Goal: Task Accomplishment & Management: Manage account settings

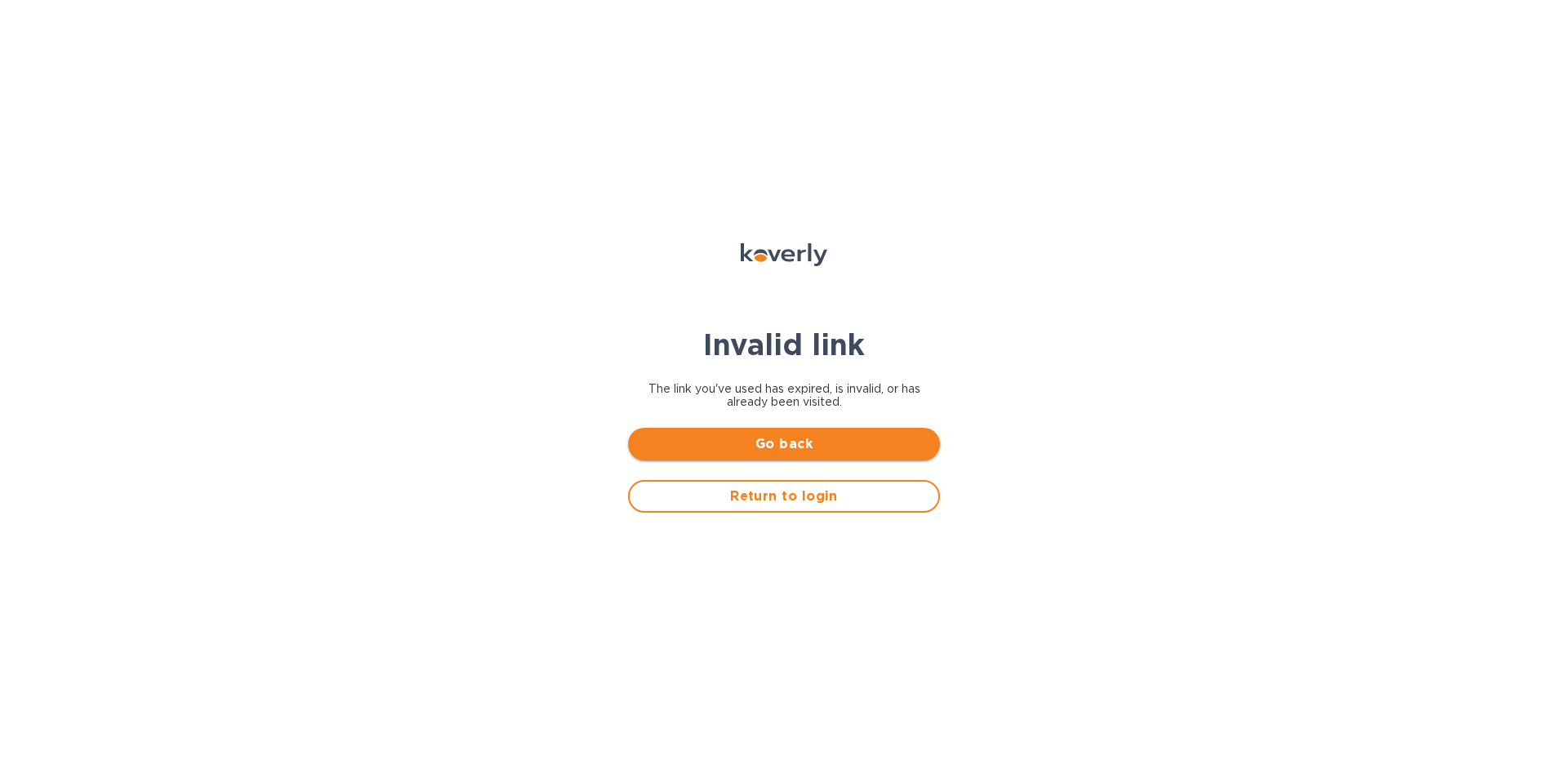
click at [804, 447] on span "Go back" at bounding box center [784, 444] width 286 height 20
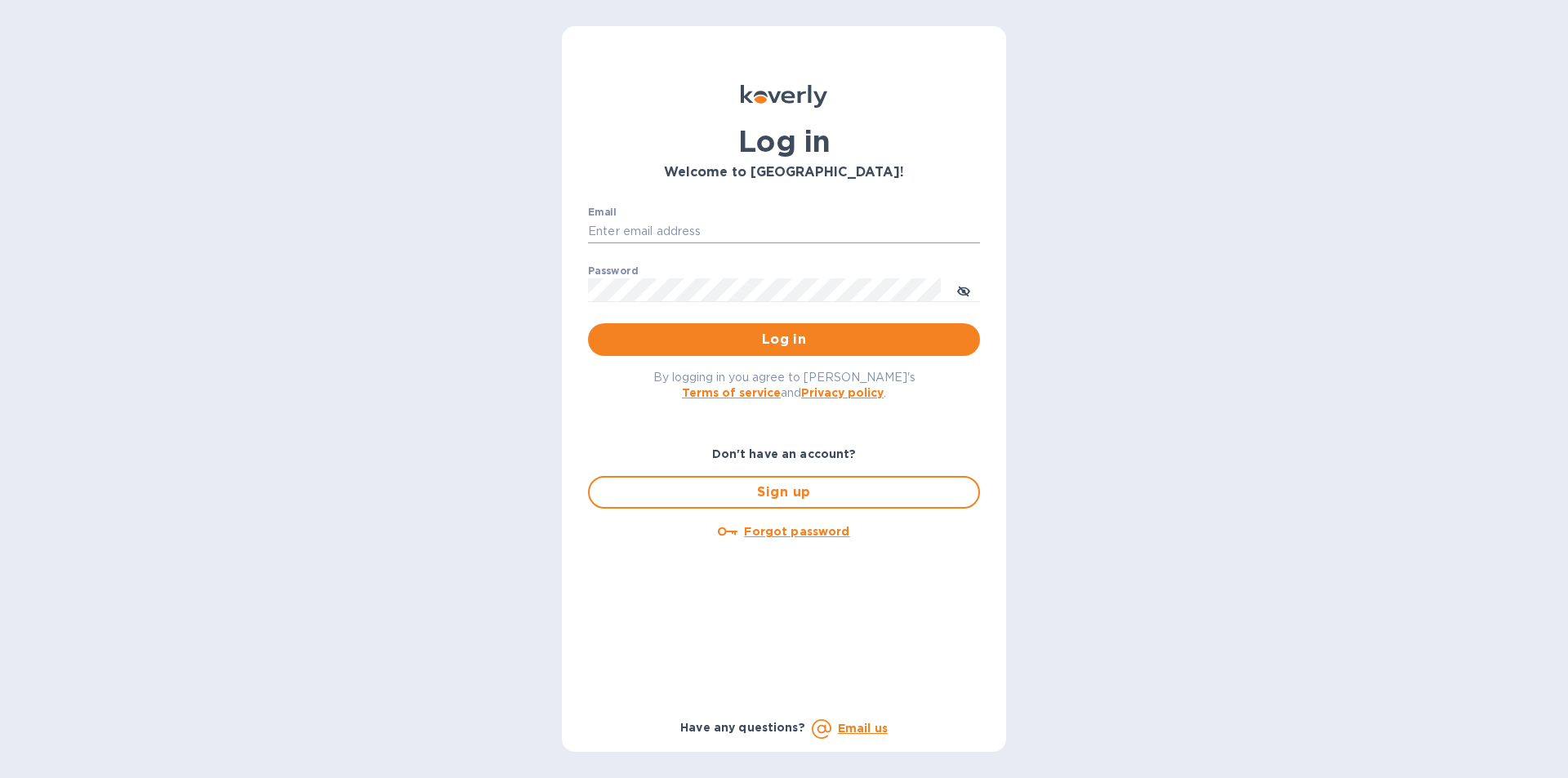
click at [667, 229] on input "Email" at bounding box center [784, 232] width 392 height 25
type input "[EMAIL_ADDRESS][DOMAIN_NAME]"
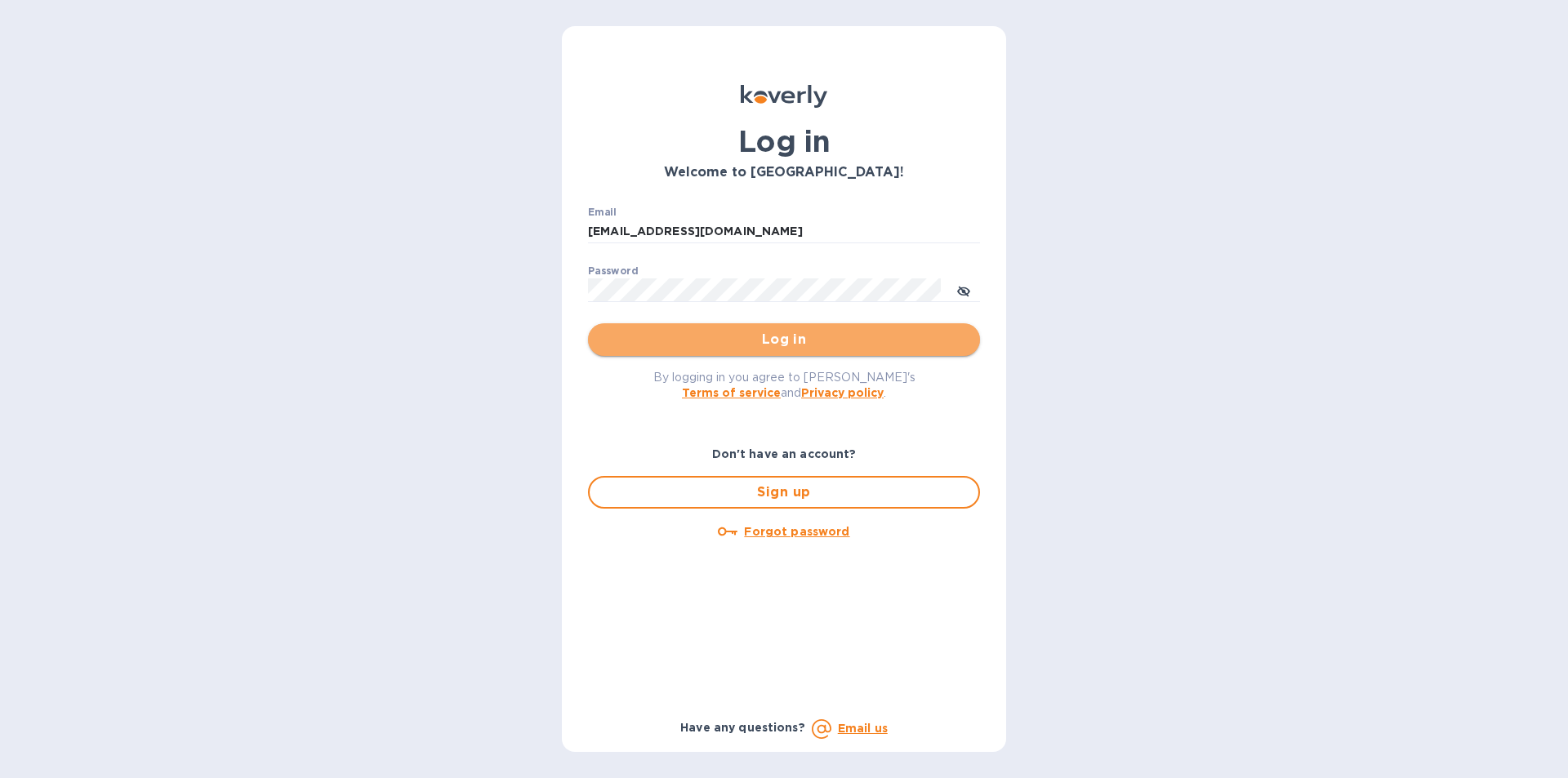
click at [792, 342] on span "Log in" at bounding box center [783, 339] width 366 height 20
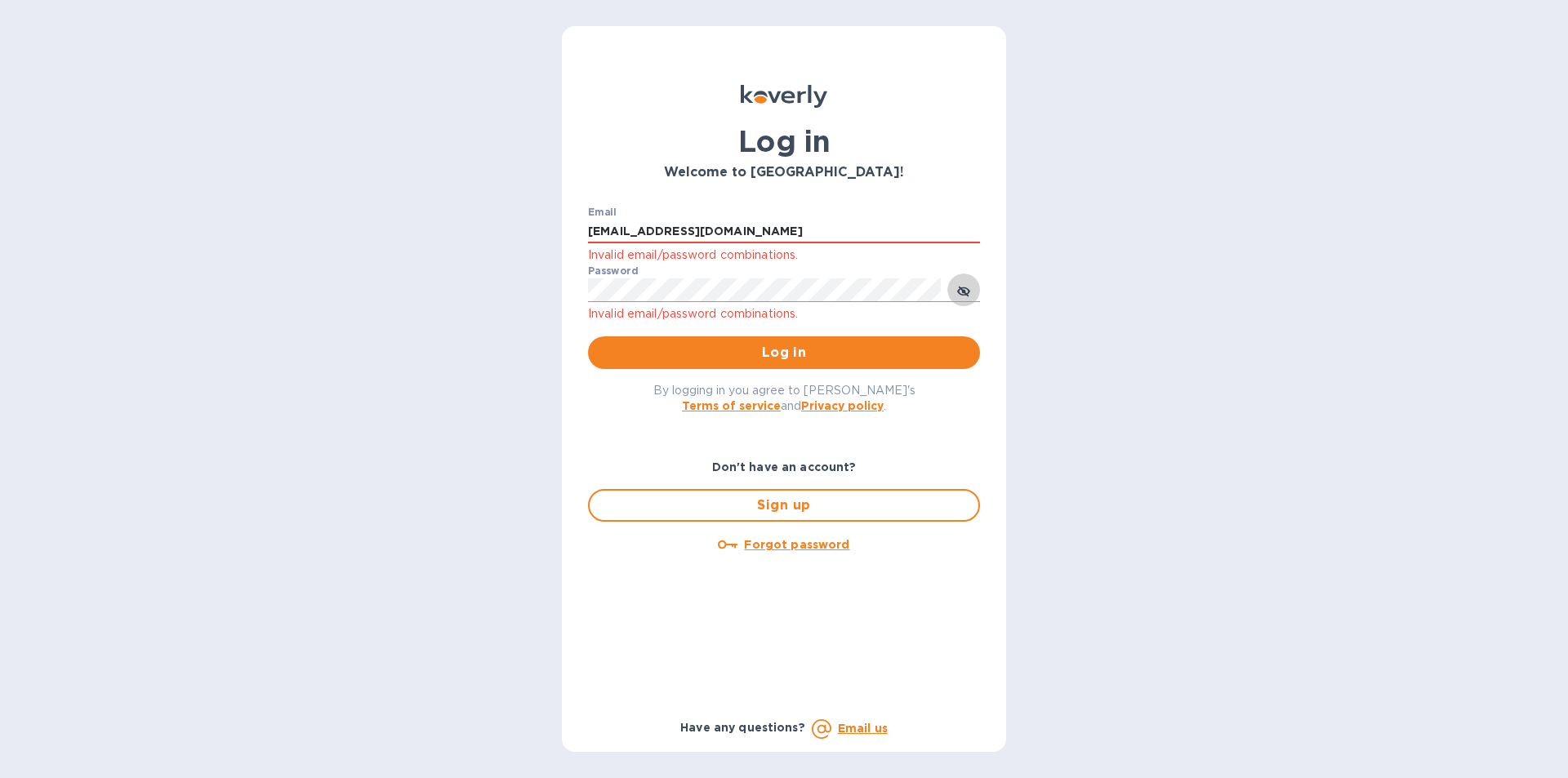
click at [965, 288] on icon "toggle password visibility" at bounding box center [963, 292] width 13 height 8
click at [770, 235] on input "lilianai@vianderfoods.com" at bounding box center [784, 232] width 392 height 25
drag, startPoint x: 772, startPoint y: 223, endPoint x: 541, endPoint y: 237, distance: 231.4
click at [544, 238] on div "Log in Welcome to Koverly! Email lilianai@vianderfoods.com Invalid email/passwo…" at bounding box center [784, 389] width 1568 height 778
click at [964, 287] on icon "toggle password visibility" at bounding box center [963, 291] width 13 height 13
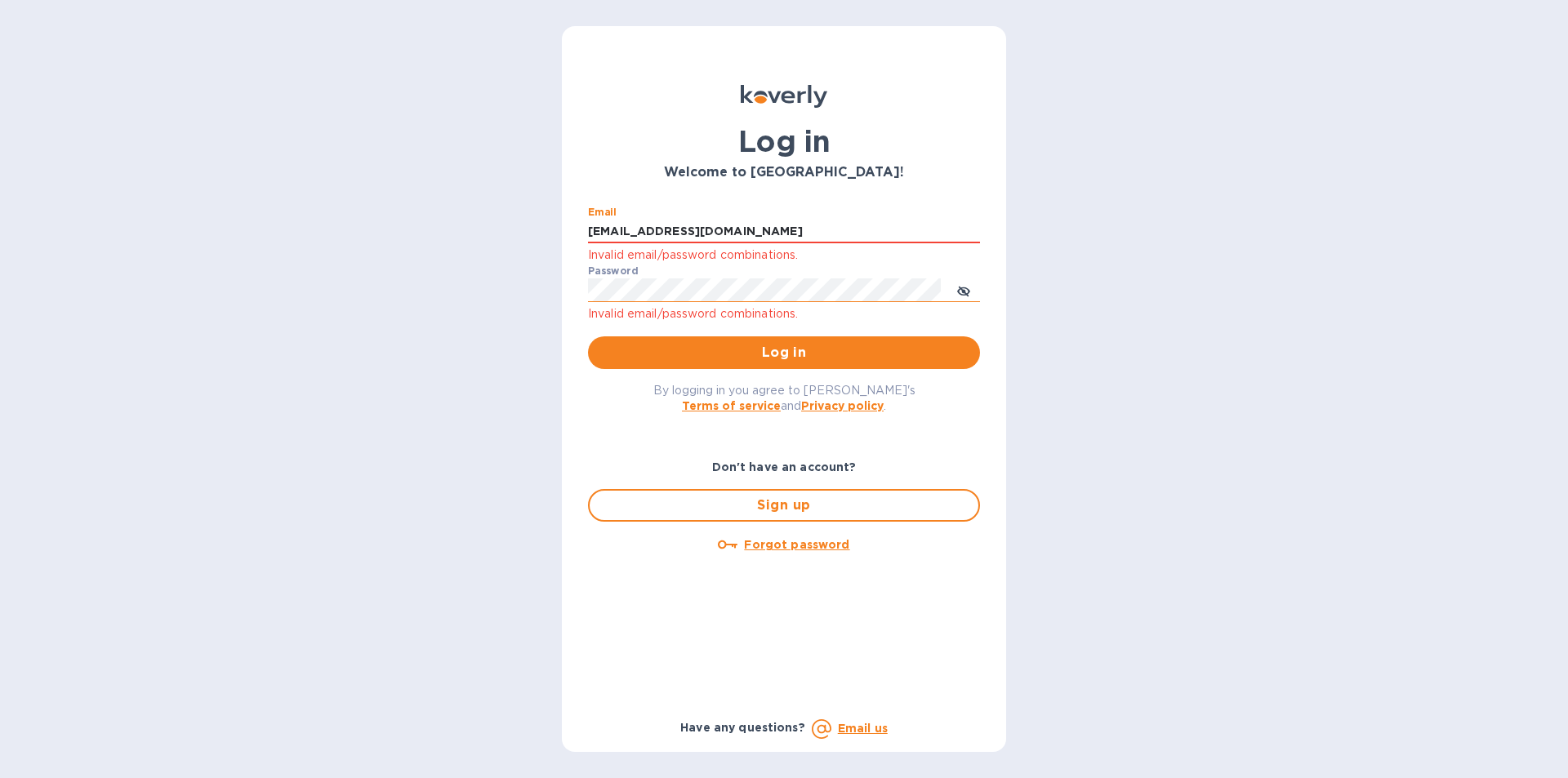
click at [964, 287] on icon "toggle password visibility" at bounding box center [963, 291] width 13 height 13
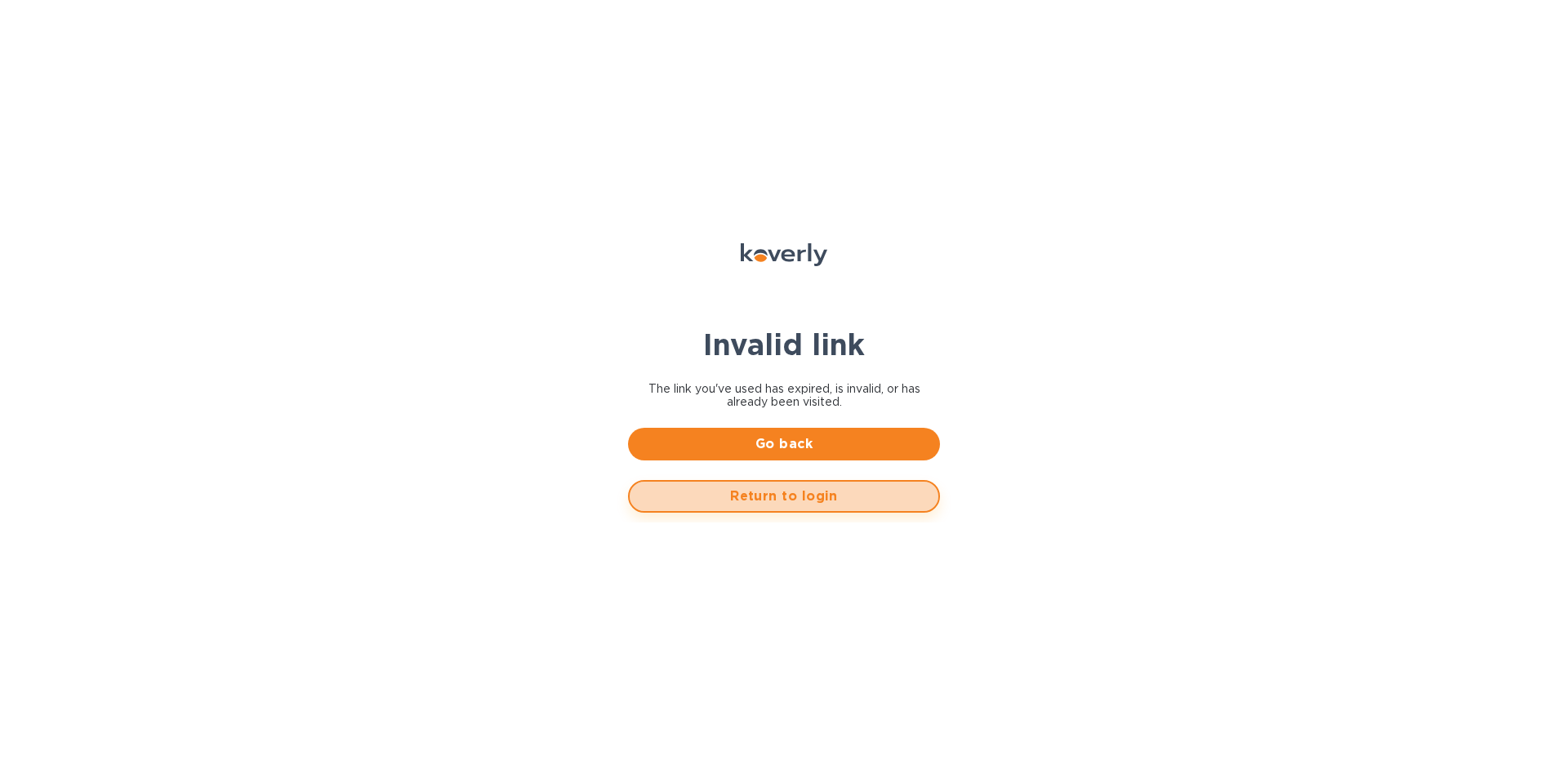
click at [778, 496] on span "Return to login" at bounding box center [784, 496] width 283 height 20
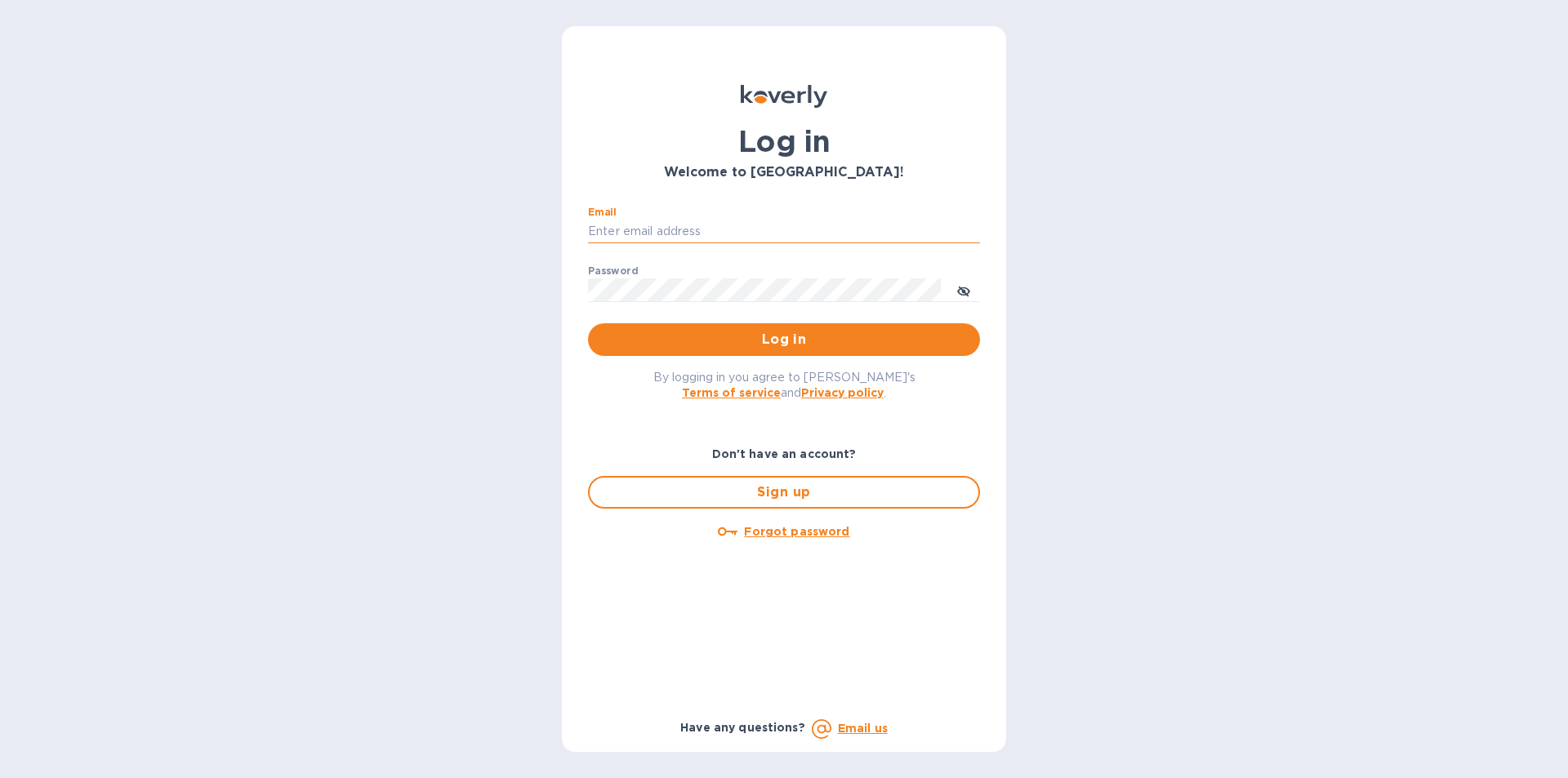
click at [665, 229] on input "Email" at bounding box center [784, 232] width 392 height 25
type input "[EMAIL_ADDRESS][DOMAIN_NAME]"
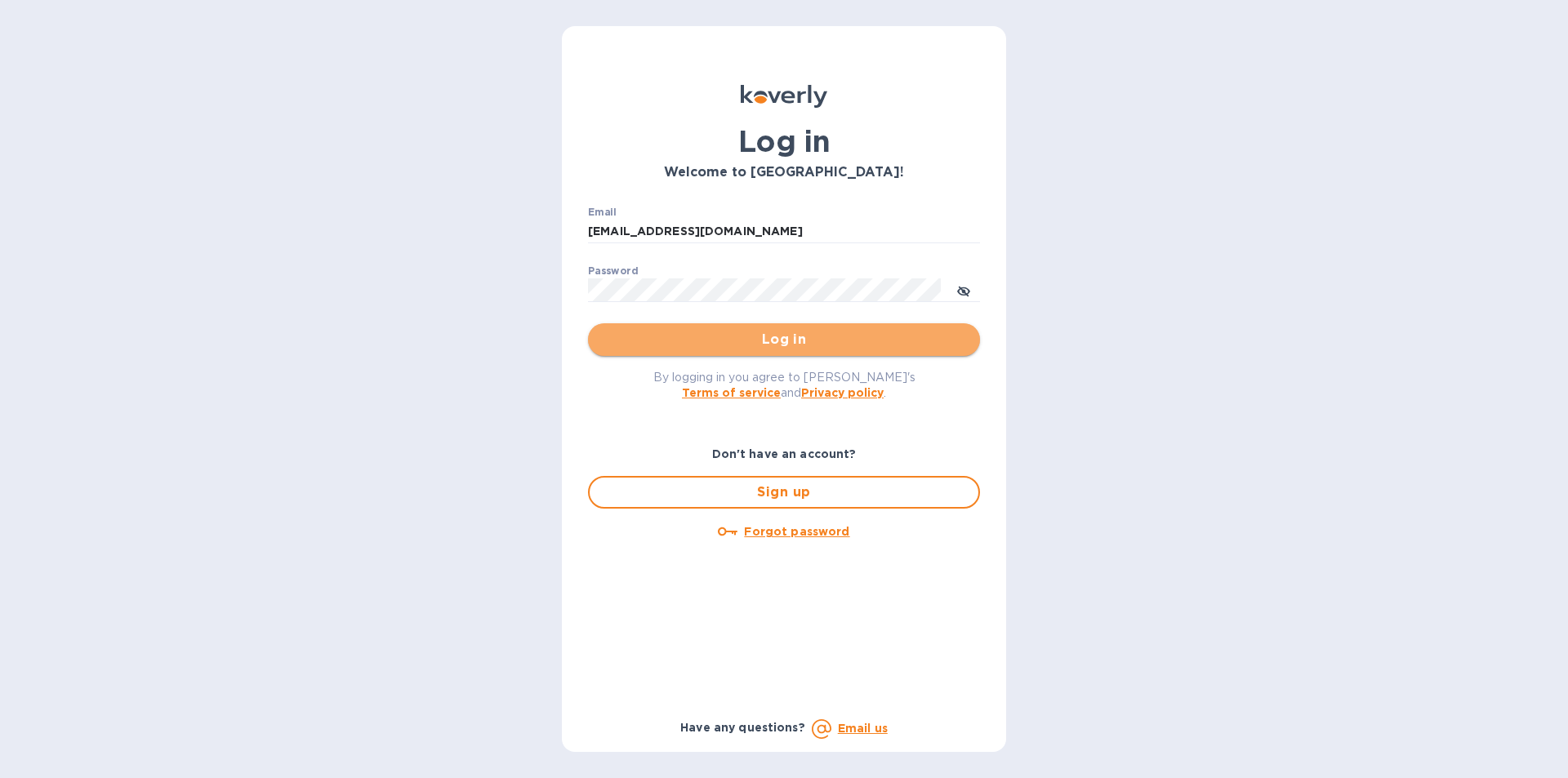
click at [797, 338] on span "Log in" at bounding box center [783, 339] width 366 height 20
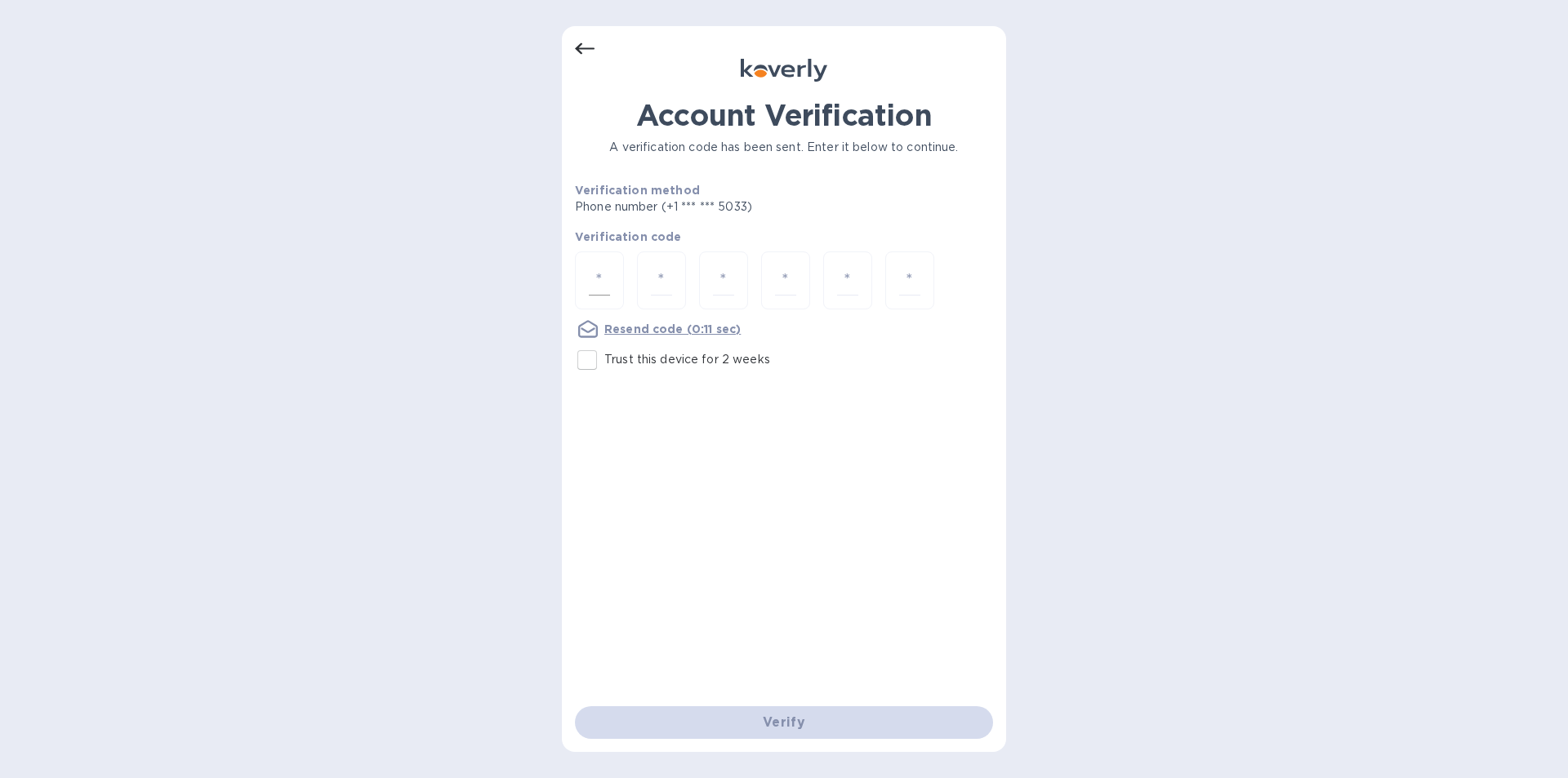
click at [610, 270] on div at bounding box center [600, 280] width 49 height 58
type input "7"
type input "6"
type input "9"
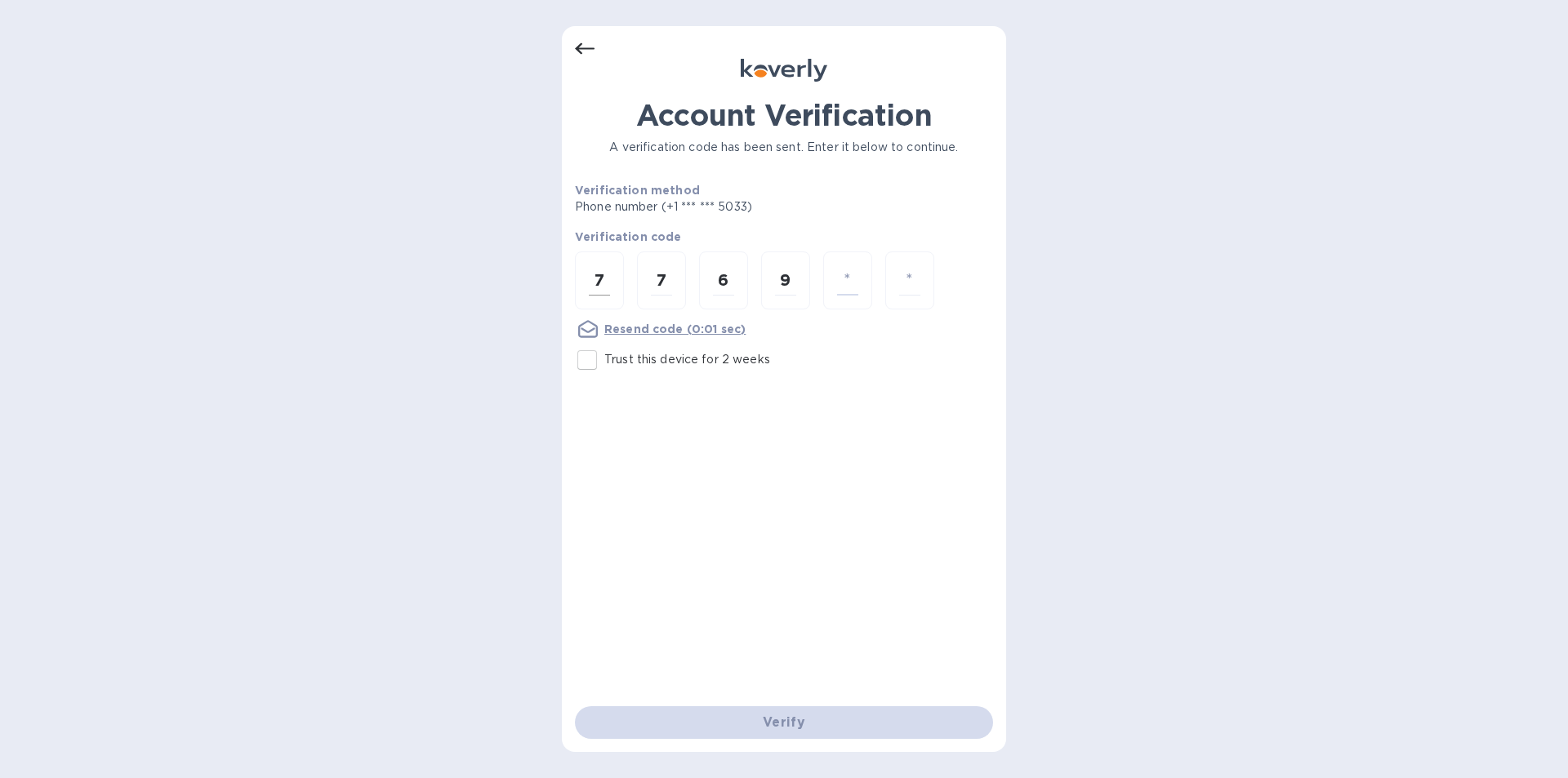
type input "3"
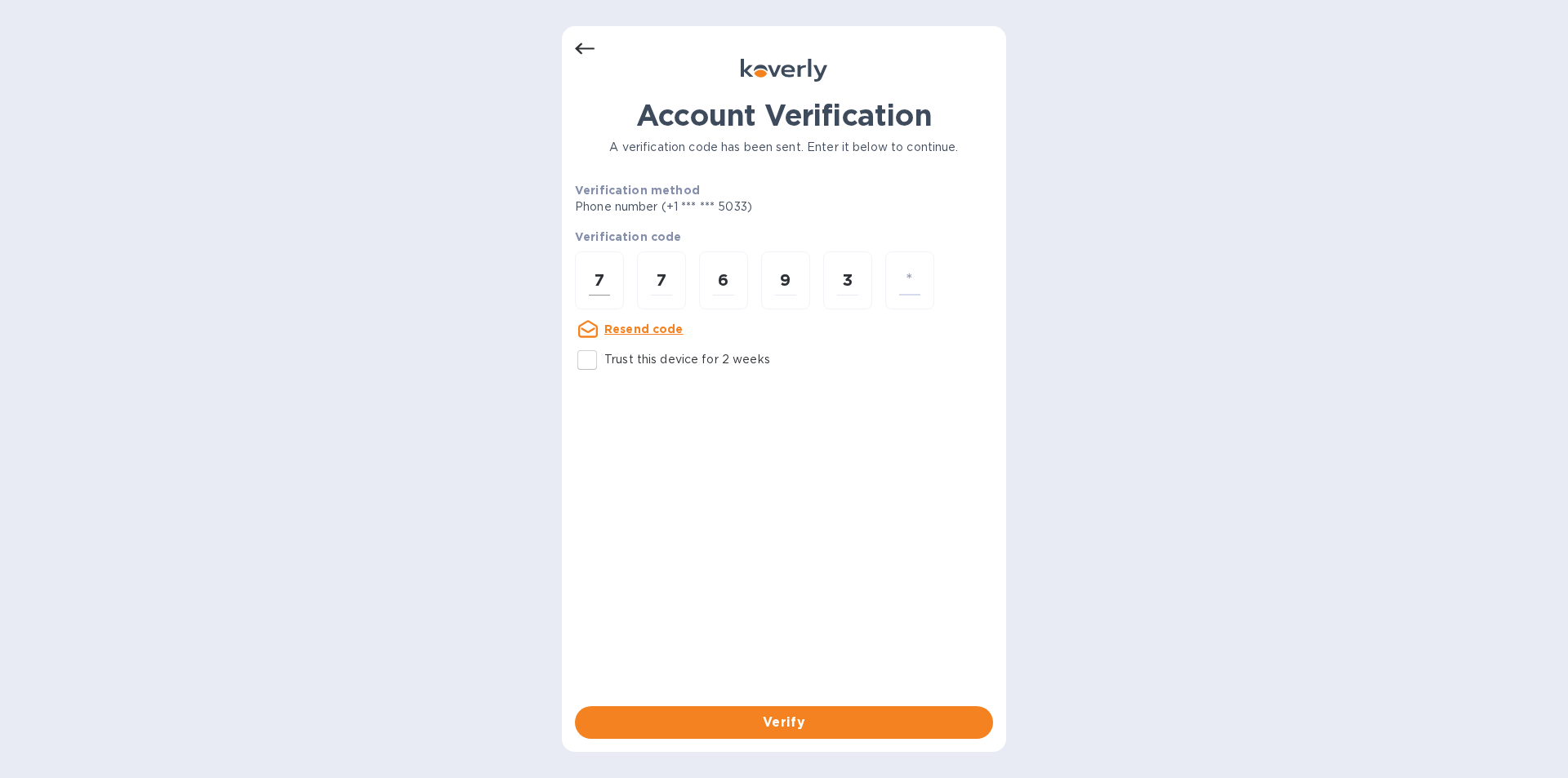
type input "1"
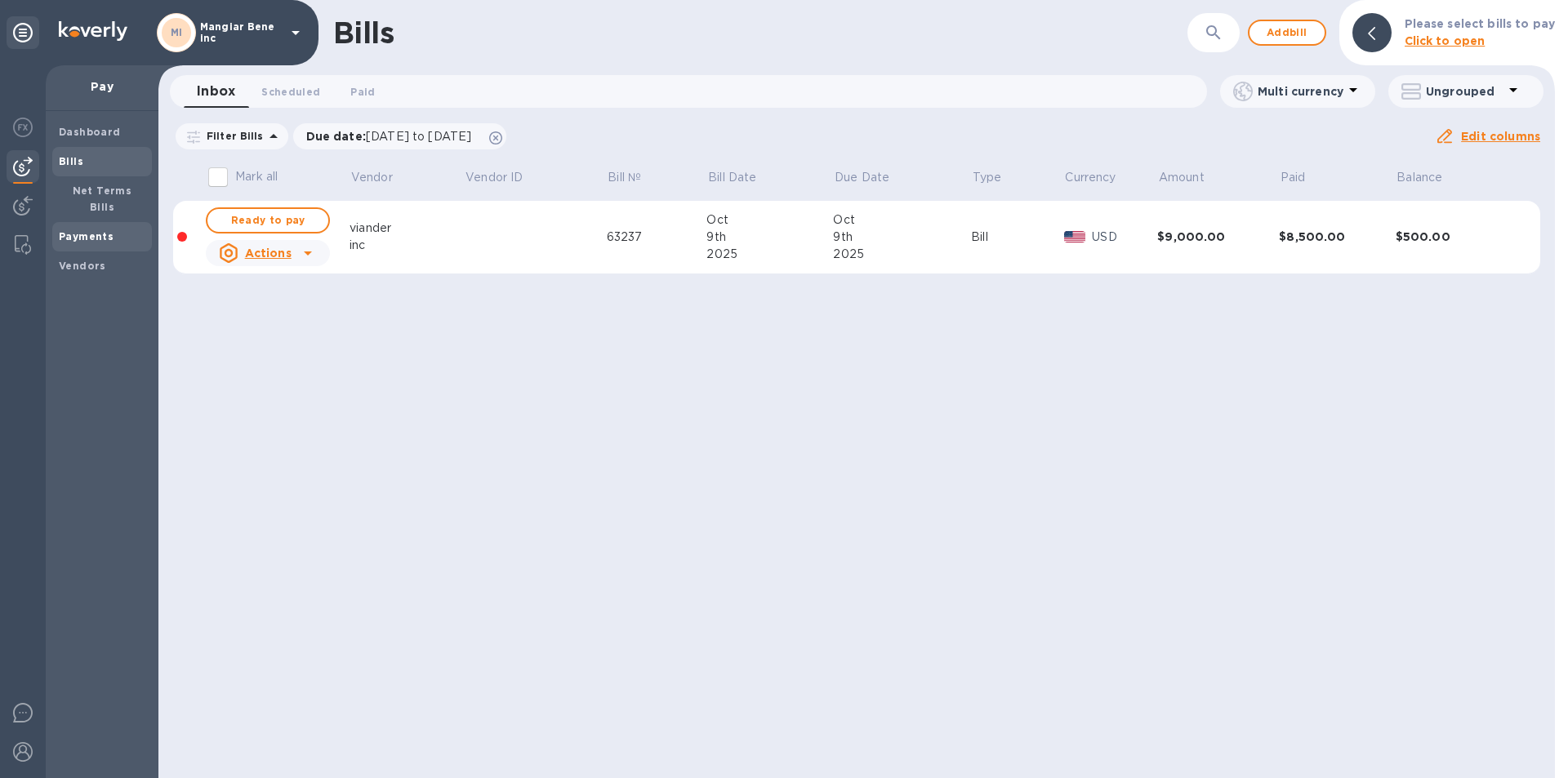
click at [99, 230] on b "Payments" at bounding box center [86, 236] width 54 height 12
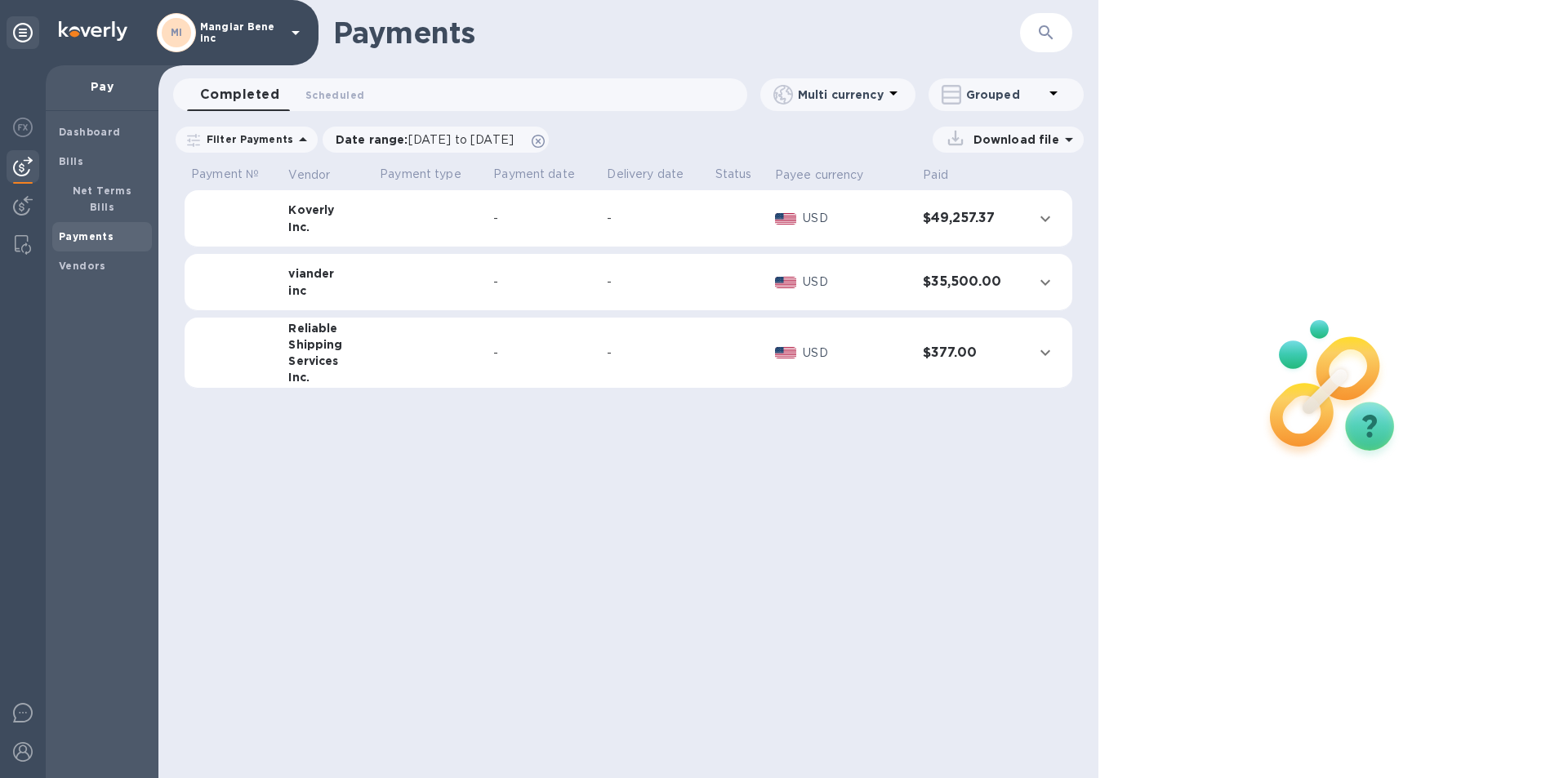
click at [297, 29] on icon at bounding box center [295, 32] width 20 height 20
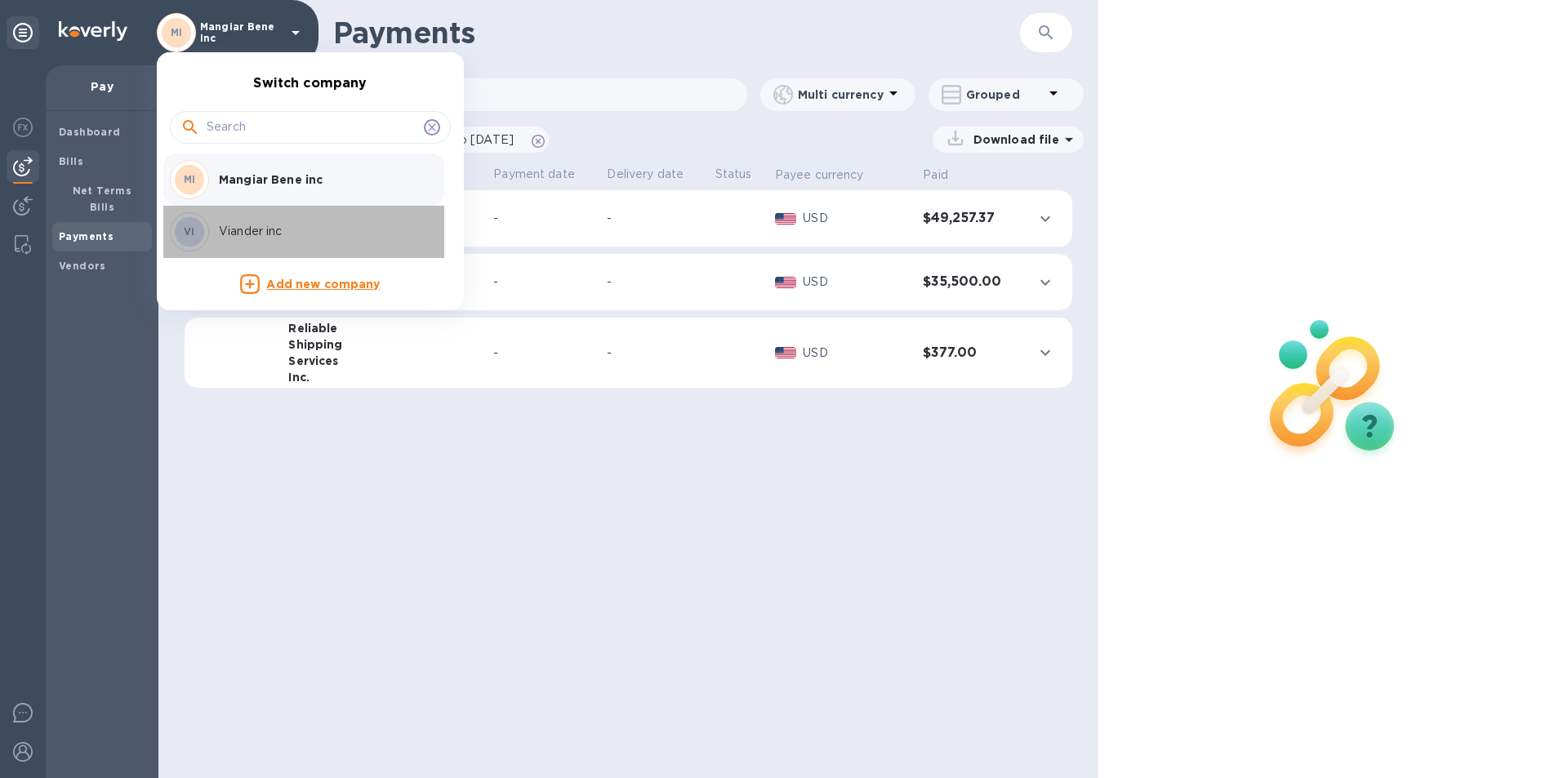
click at [260, 232] on p "Viander inc" at bounding box center [322, 232] width 206 height 17
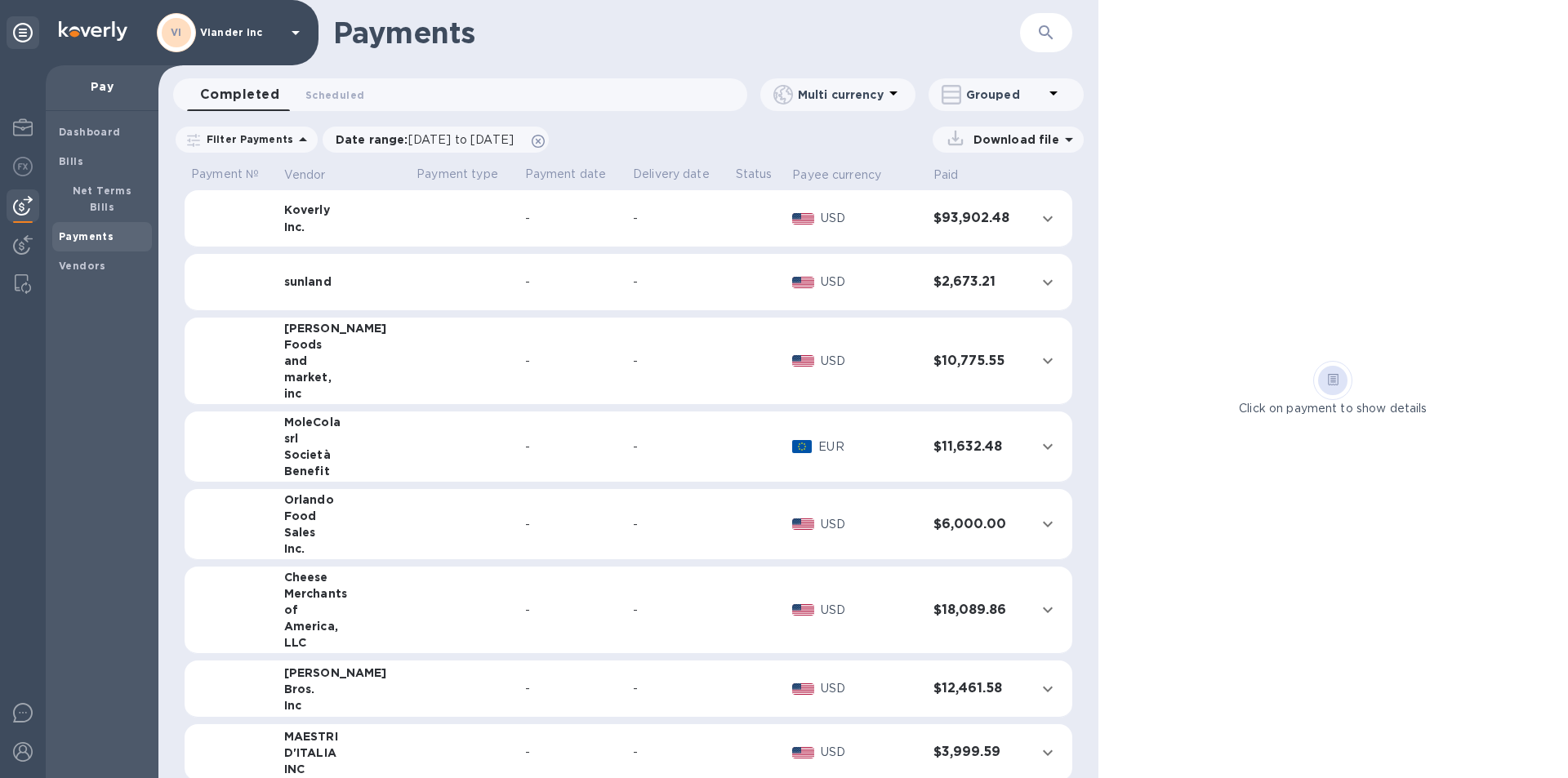
click at [410, 368] on td at bounding box center [463, 361] width 108 height 87
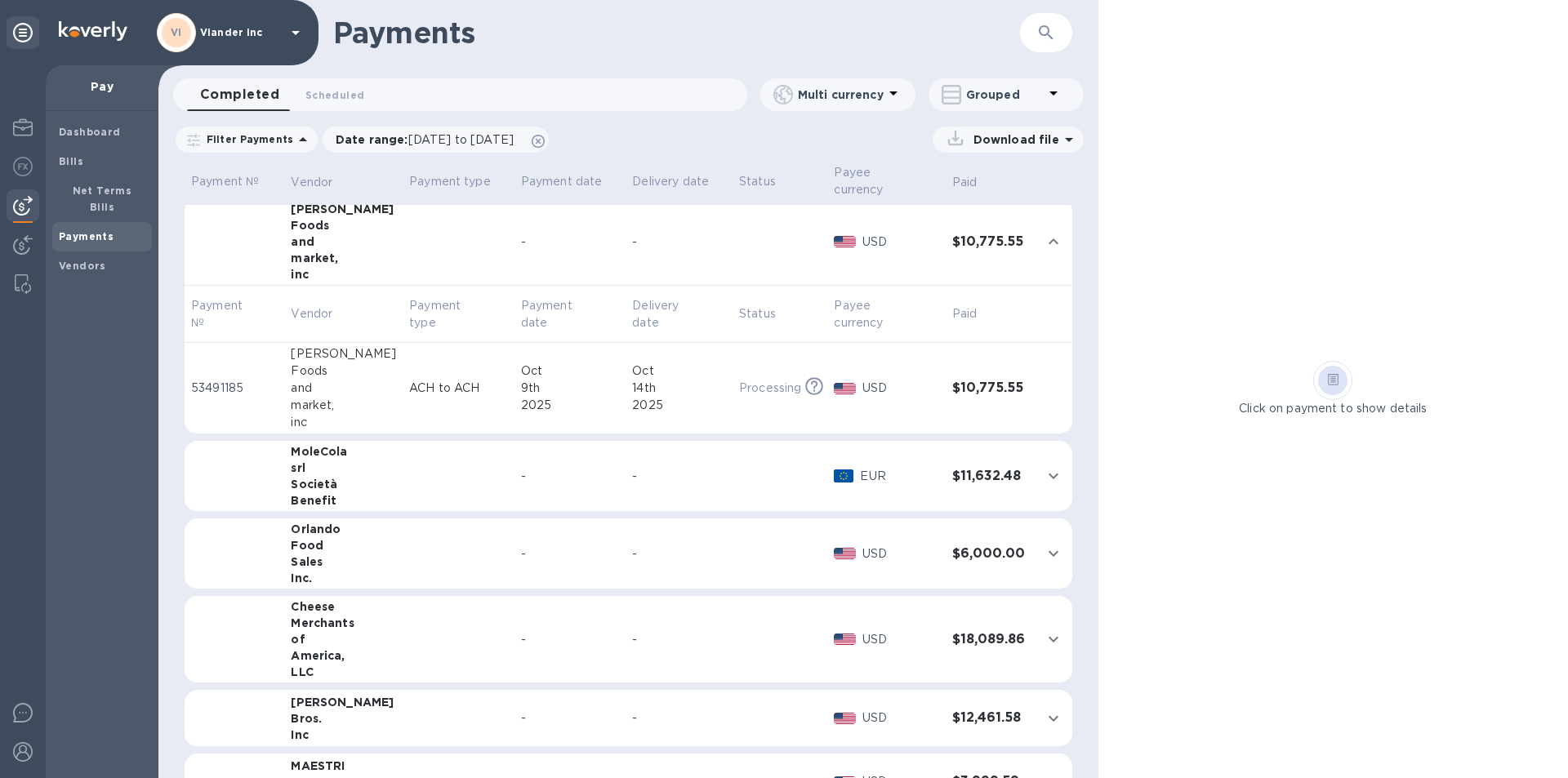
scroll to position [164, 0]
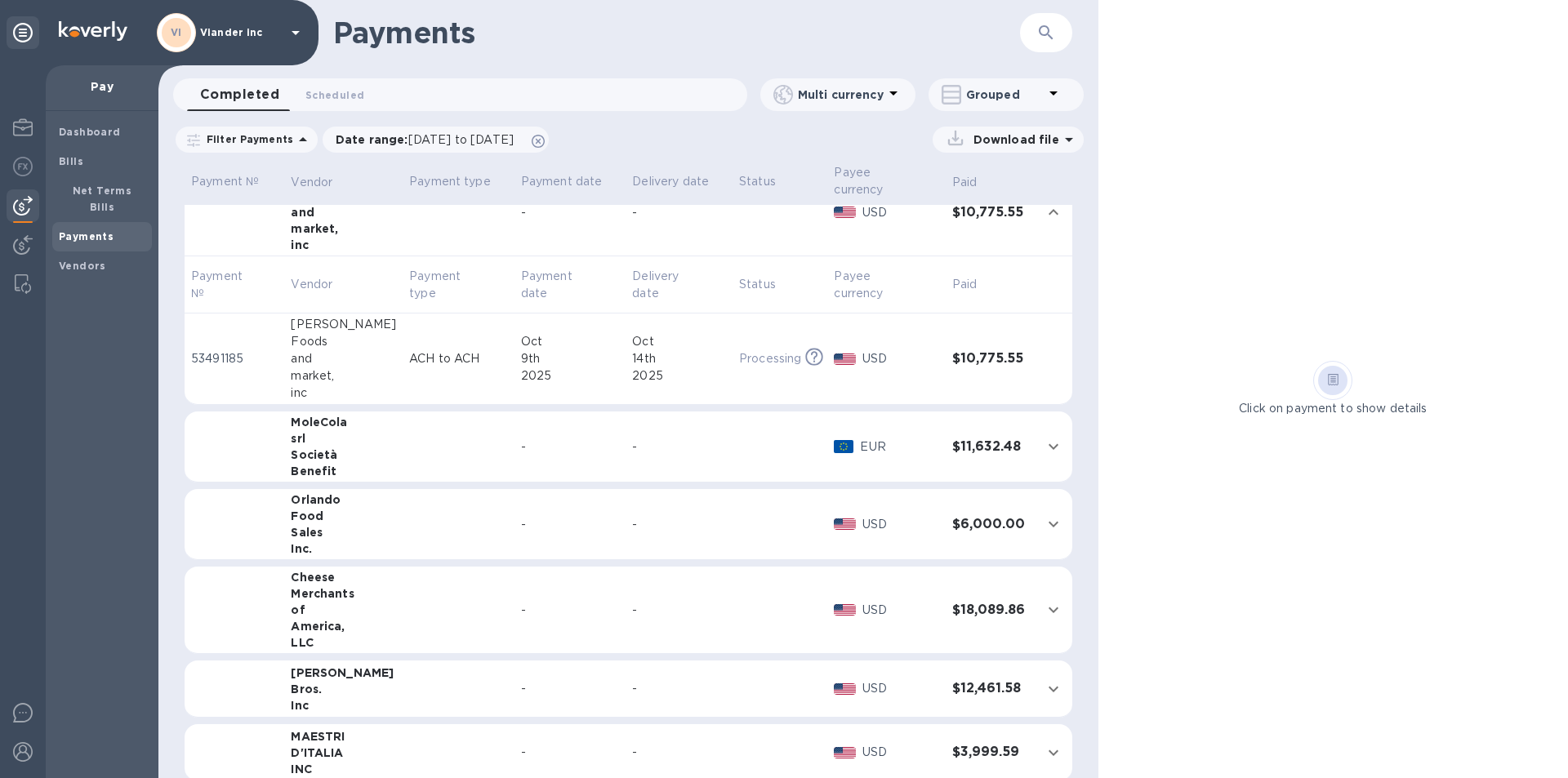
click at [673, 680] on div "-" at bounding box center [679, 689] width 94 height 17
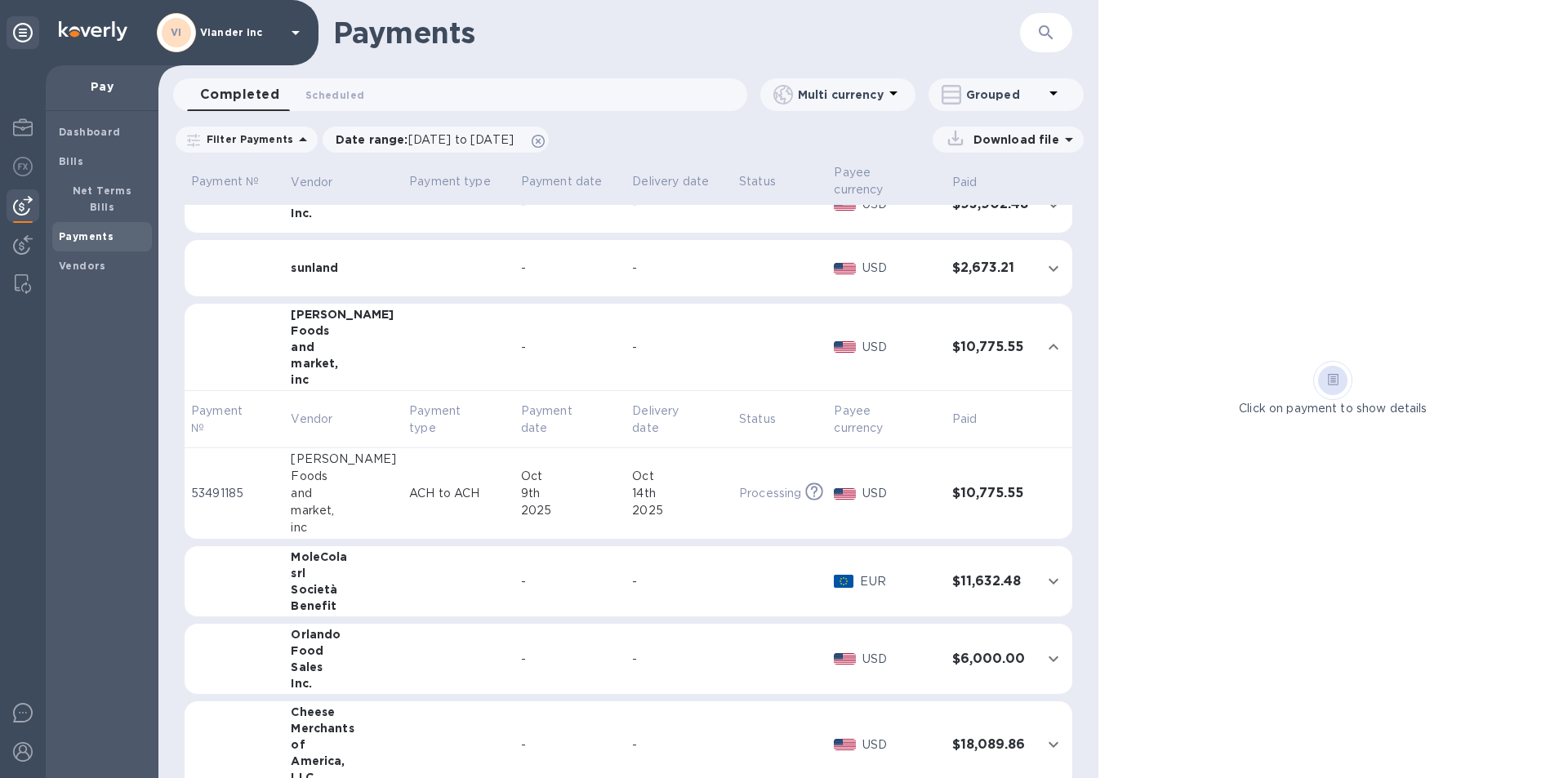
scroll to position [0, 0]
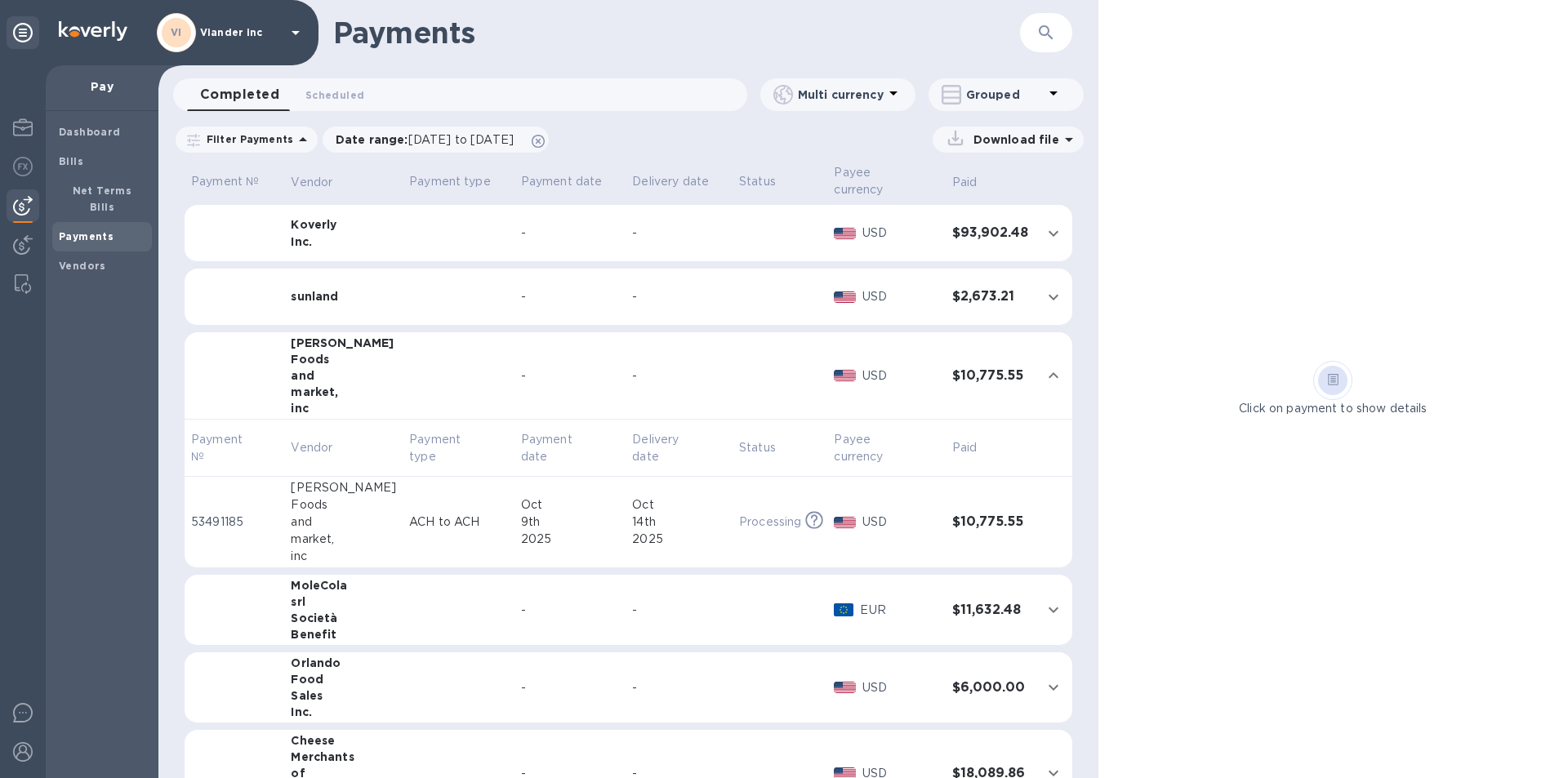
click at [403, 225] on td at bounding box center [459, 233] width 112 height 57
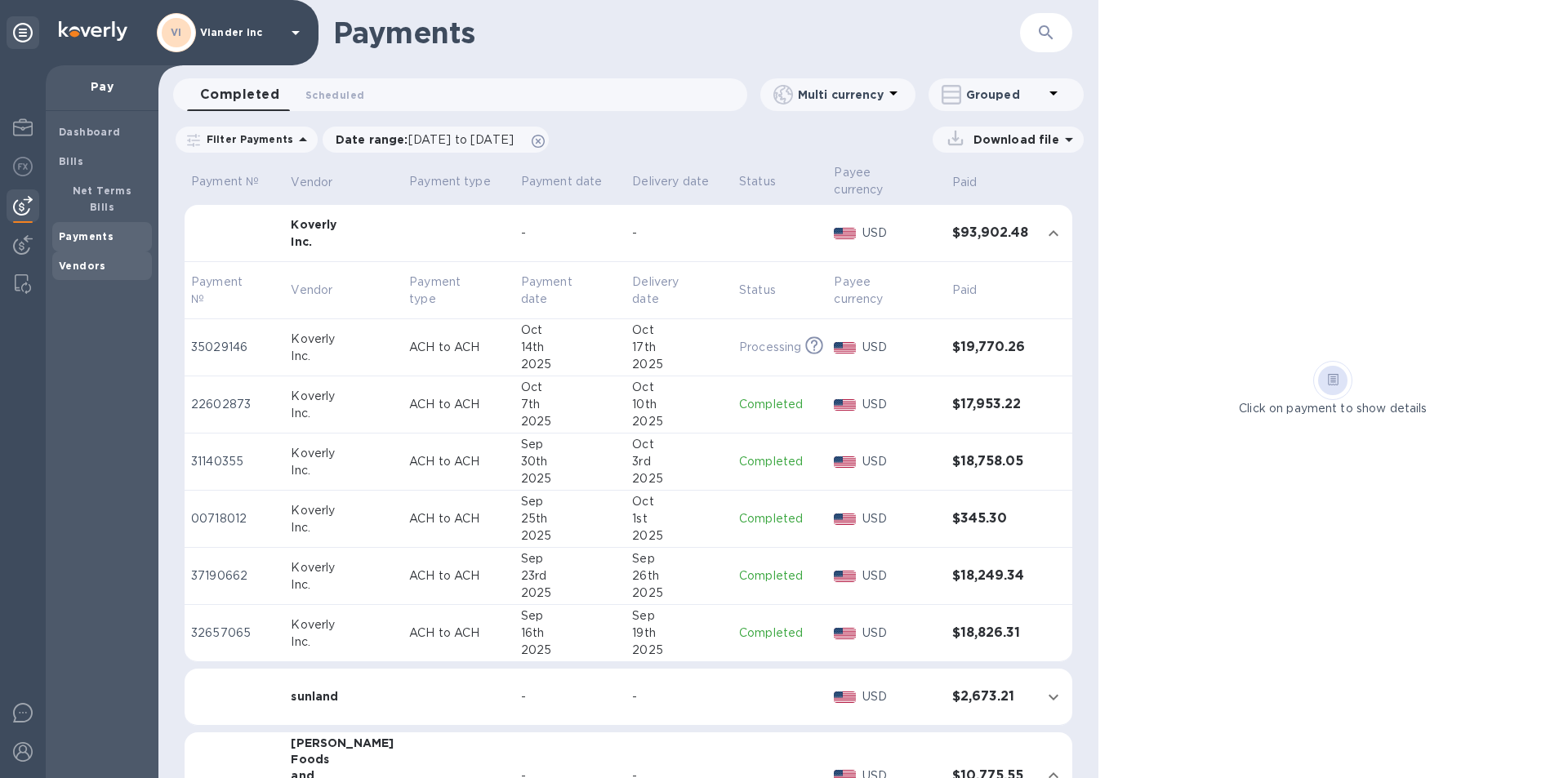
click at [91, 260] on b "Vendors" at bounding box center [82, 266] width 48 height 12
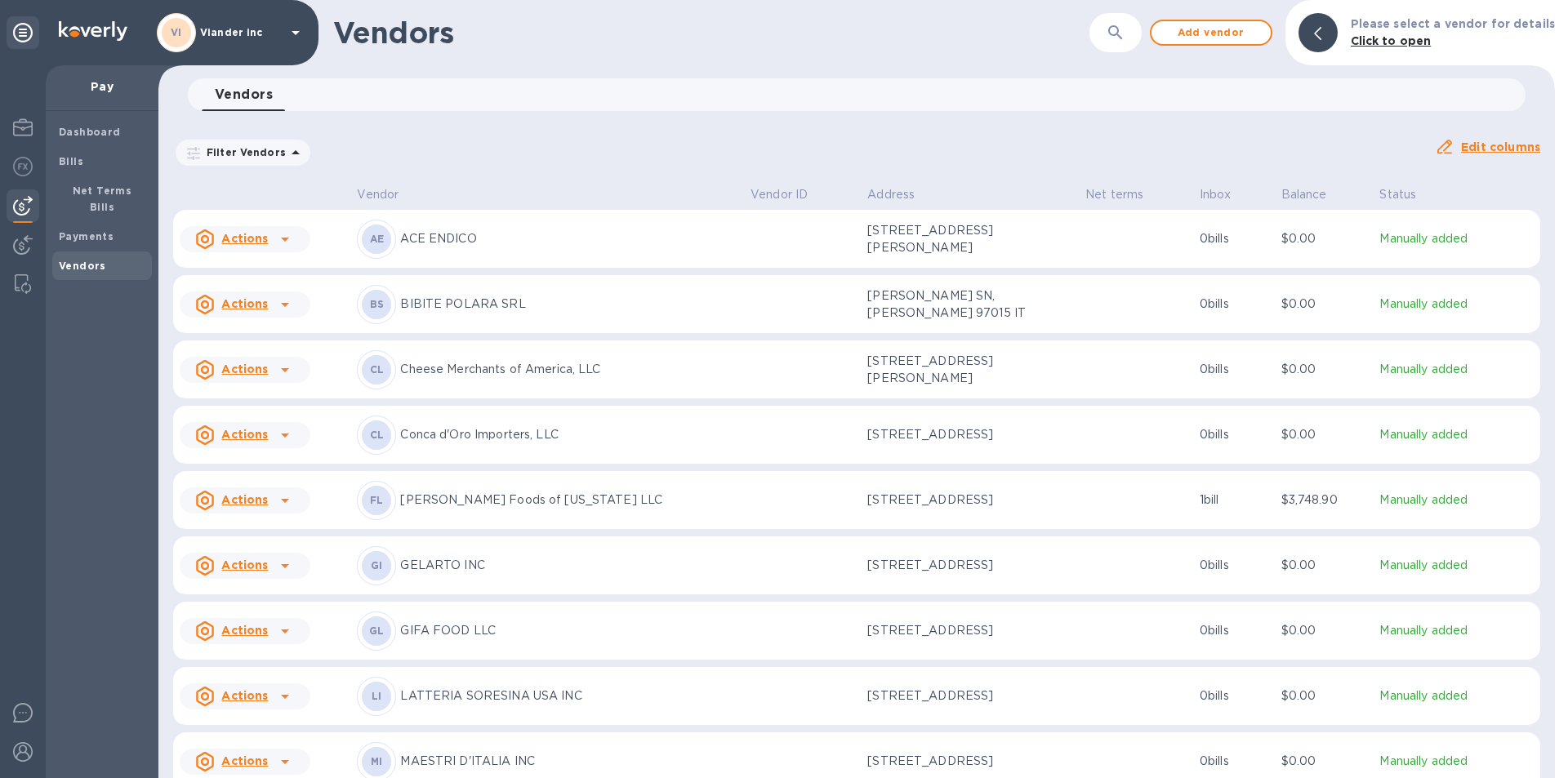
click at [295, 30] on icon at bounding box center [295, 32] width 20 height 20
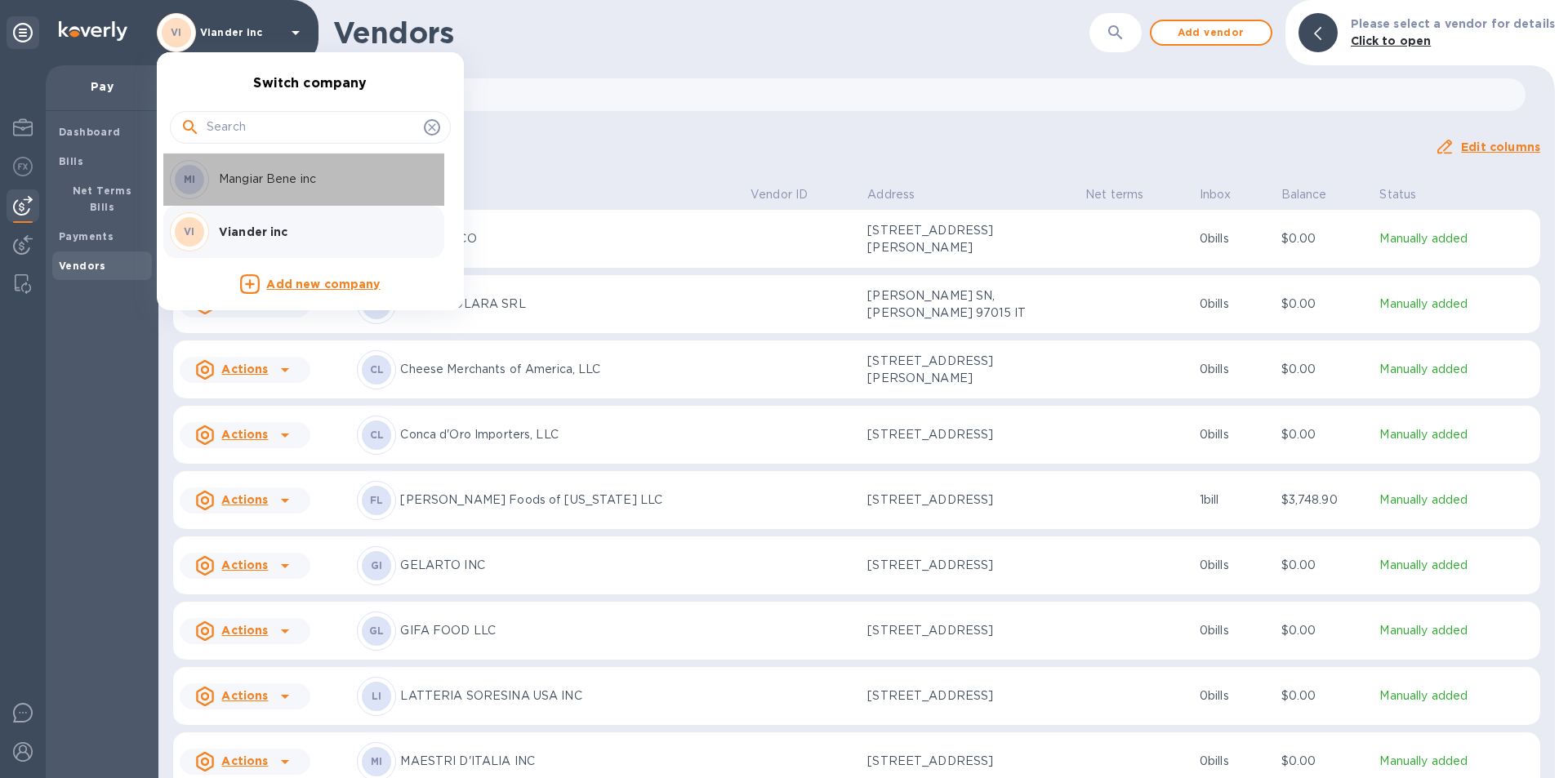
click at [294, 182] on p "Mangiar Bene inc" at bounding box center [322, 179] width 206 height 17
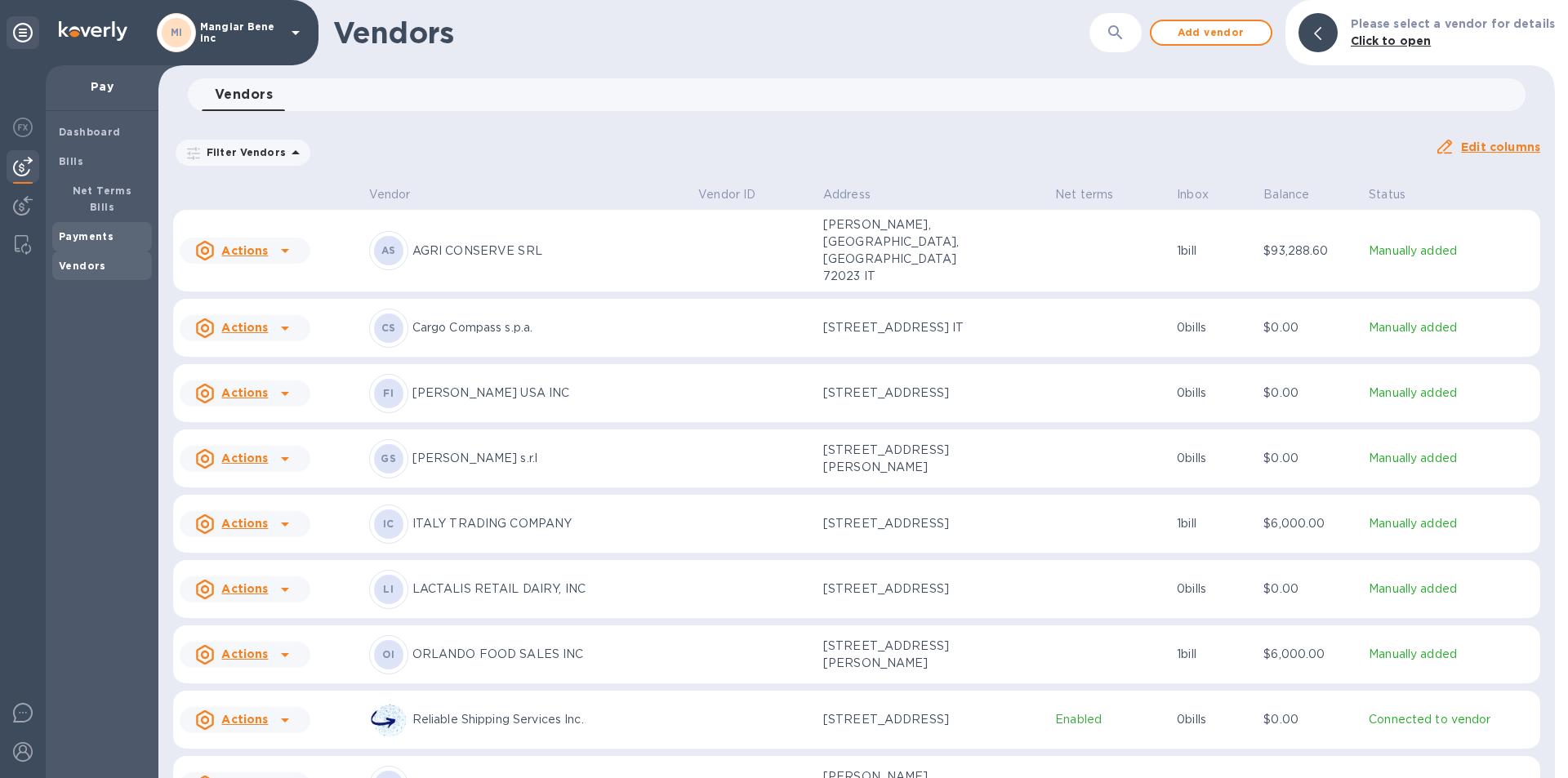
click at [108, 230] on b "Payments" at bounding box center [86, 236] width 54 height 12
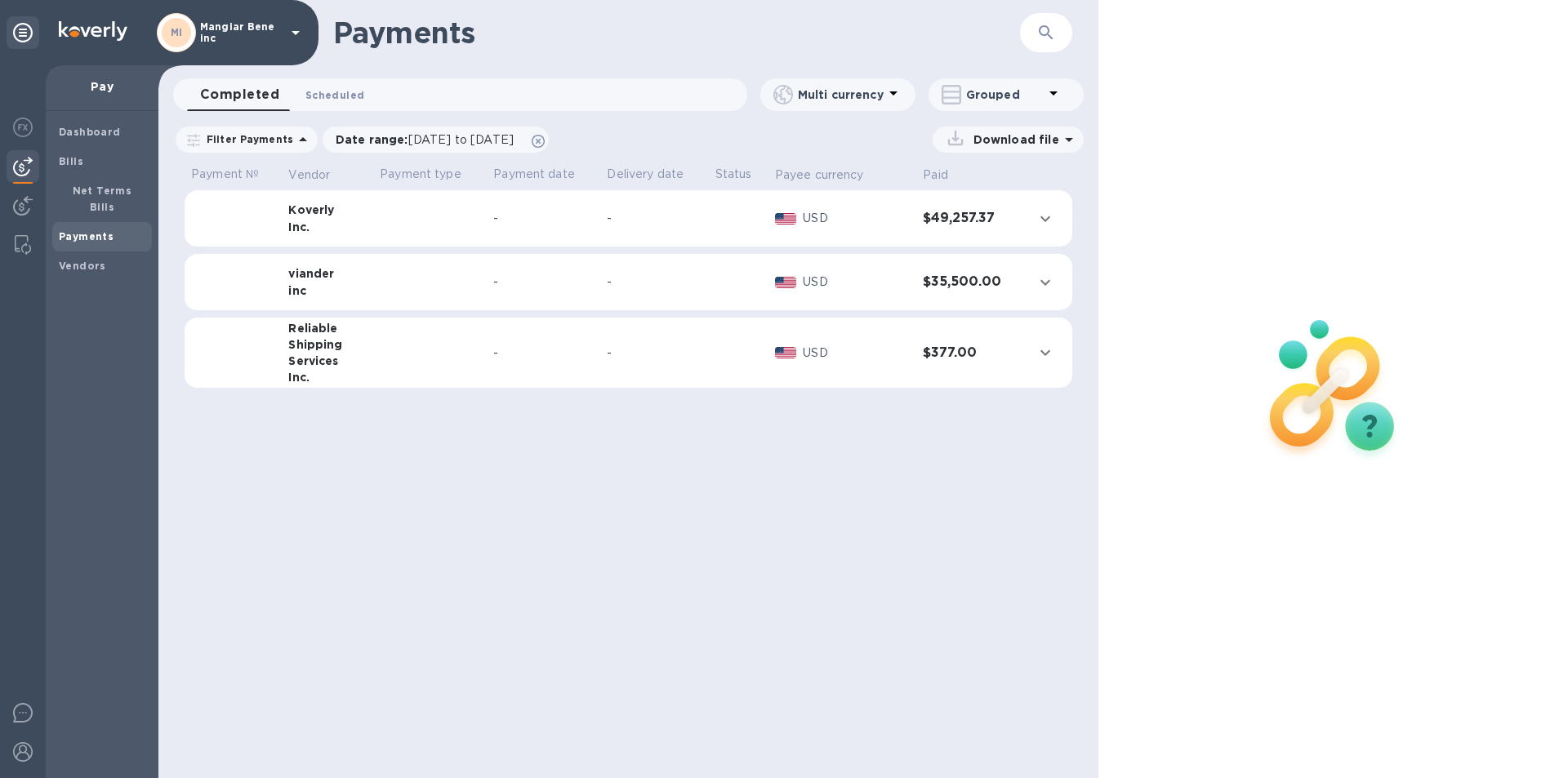
click at [341, 91] on span "Scheduled 0" at bounding box center [334, 95] width 59 height 17
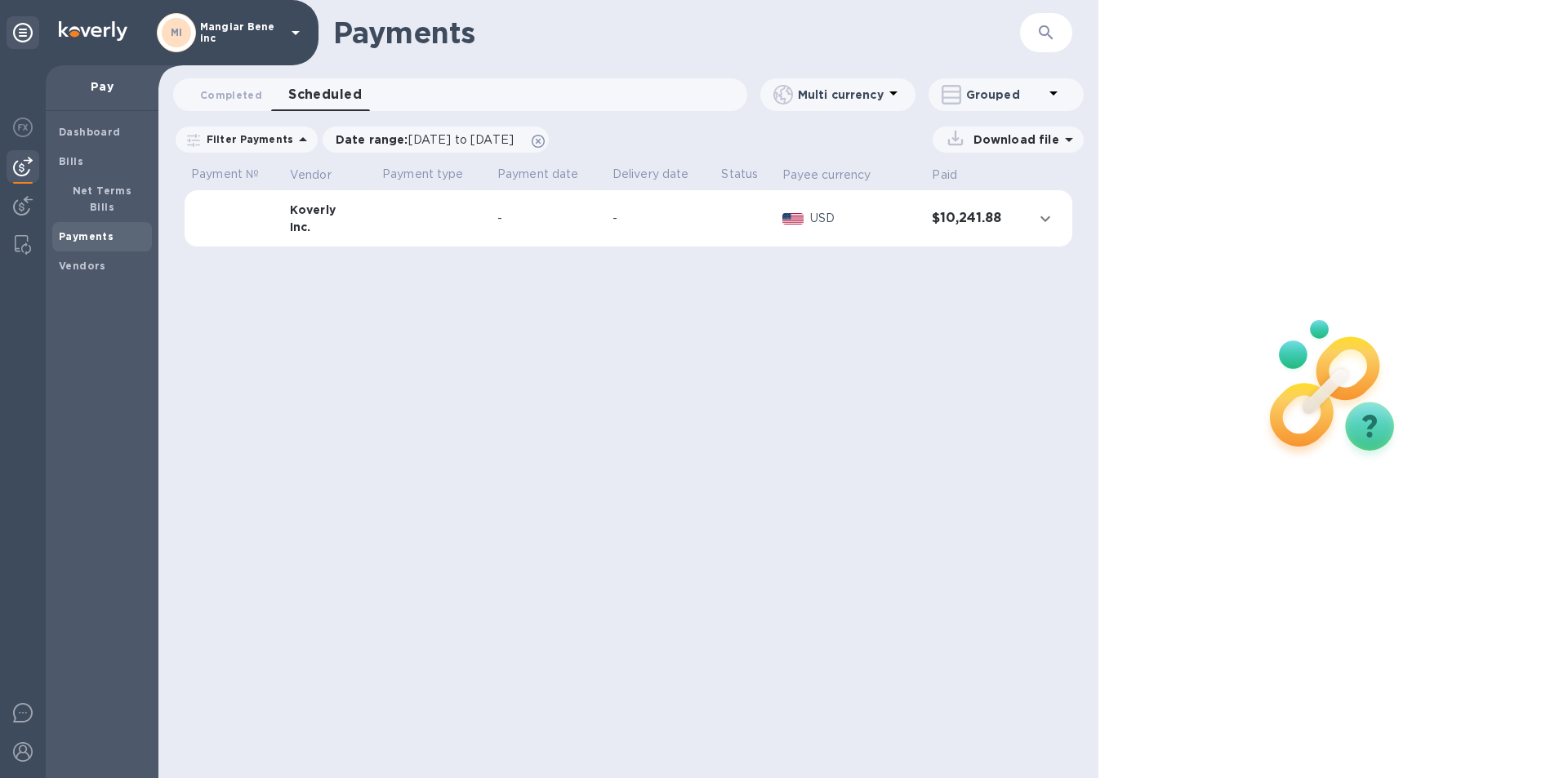
click at [574, 221] on div "-" at bounding box center [548, 218] width 102 height 17
